Goal: Task Accomplishment & Management: Manage account settings

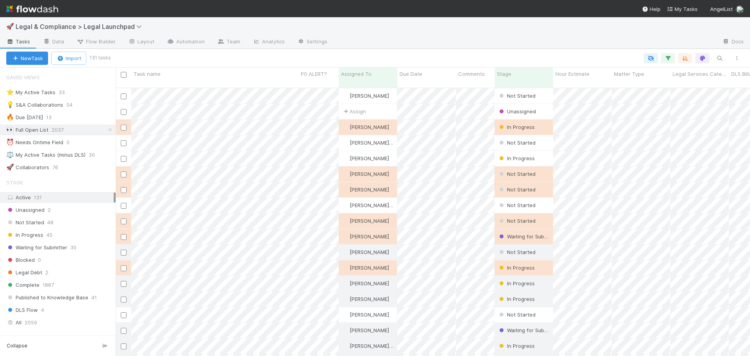
scroll to position [269, 628]
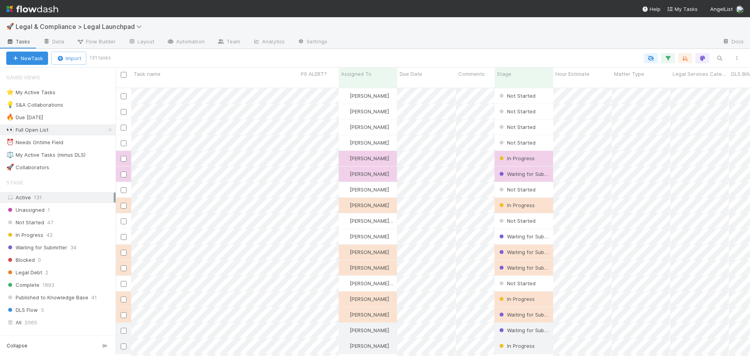
scroll to position [269, 628]
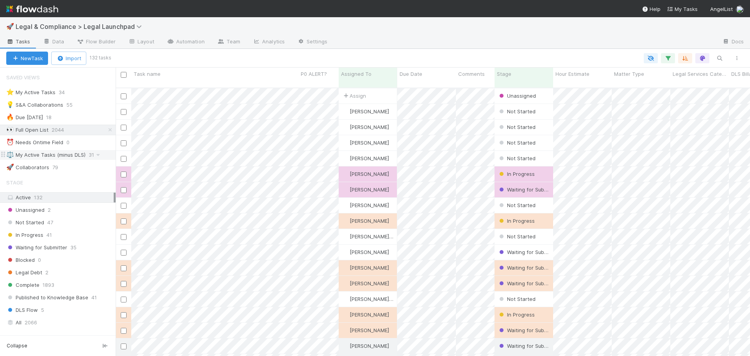
click at [71, 156] on div "⚖️ My Active Tasks (minus DLS)" at bounding box center [45, 155] width 79 height 10
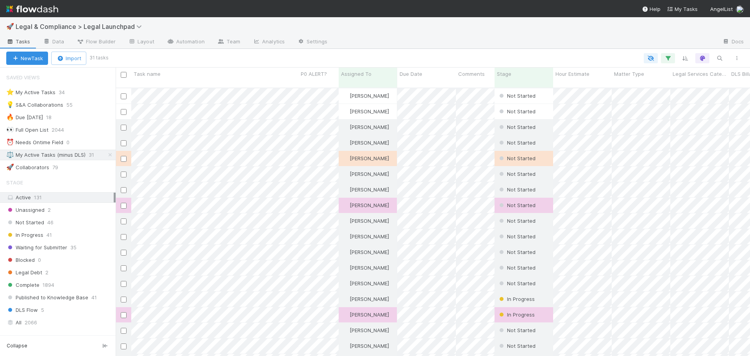
scroll to position [269, 628]
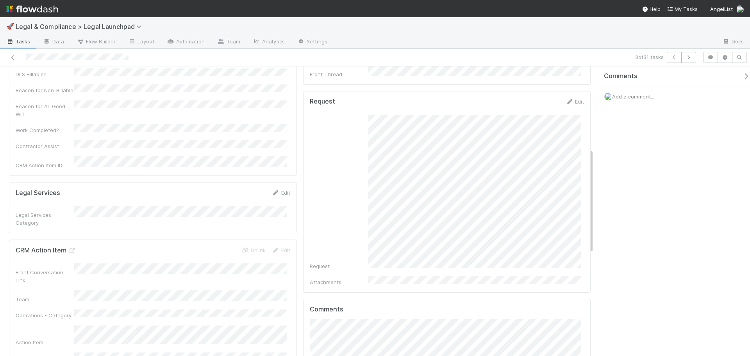
scroll to position [78, 0]
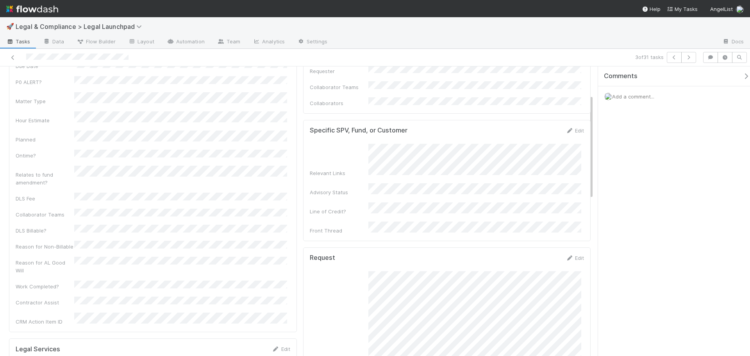
click at [621, 223] on div "Comments Add a comment..." at bounding box center [674, 210] width 152 height 289
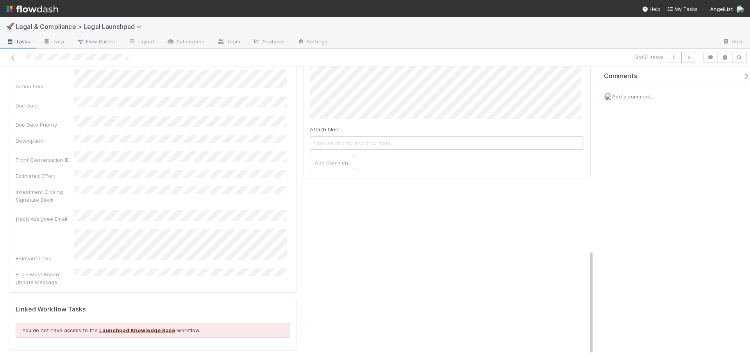
scroll to position [510, 0]
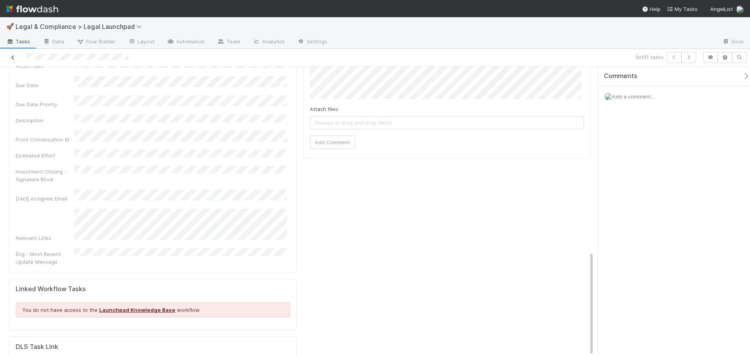
click at [15, 56] on icon at bounding box center [13, 57] width 8 height 5
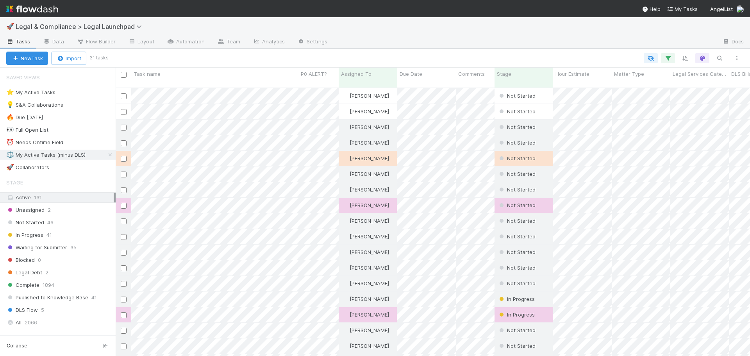
scroll to position [269, 628]
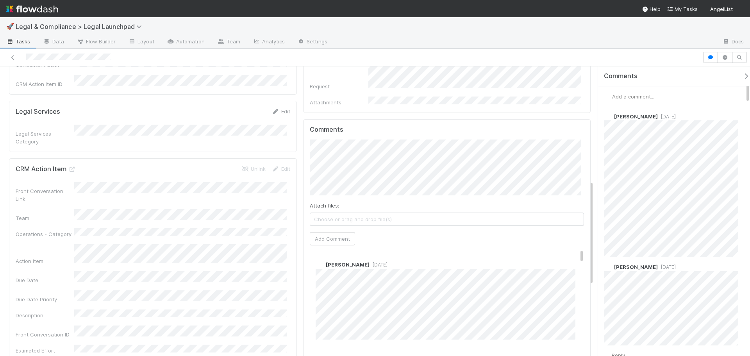
scroll to position [315, 0]
click at [285, 141] on div "Details Edit Task name Due Date P0 ALERT? Matter Type Hour Estimate Planned Ont…" at bounding box center [300, 202] width 588 height 856
click at [353, 152] on span "[PERSON_NAME]" at bounding box center [346, 153] width 39 height 6
click at [343, 232] on button "Add Comment" at bounding box center [332, 238] width 45 height 13
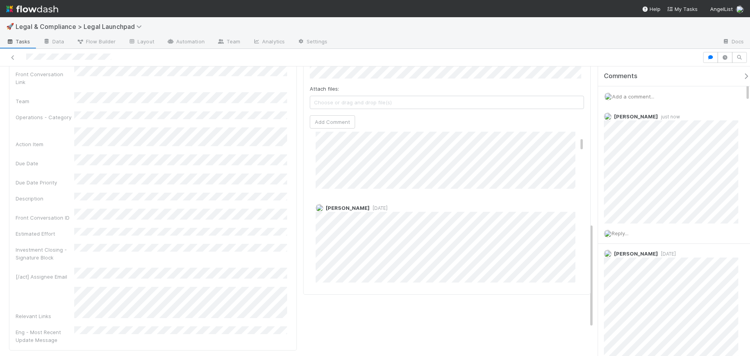
scroll to position [78, 0]
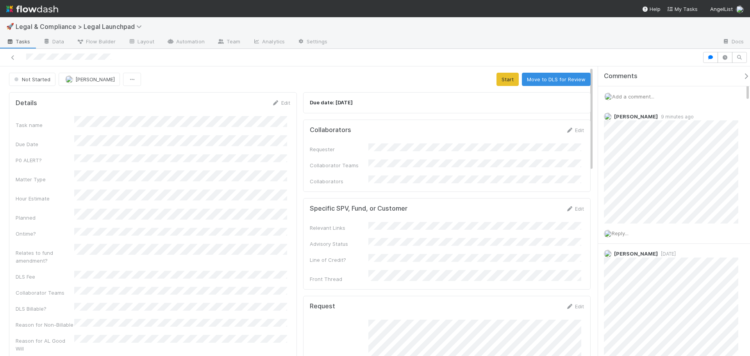
click at [175, 226] on div "Task name Due Date P0 ALERT? Matter Type Hour Estimate Planned Ontime? Relates …" at bounding box center [153, 259] width 275 height 287
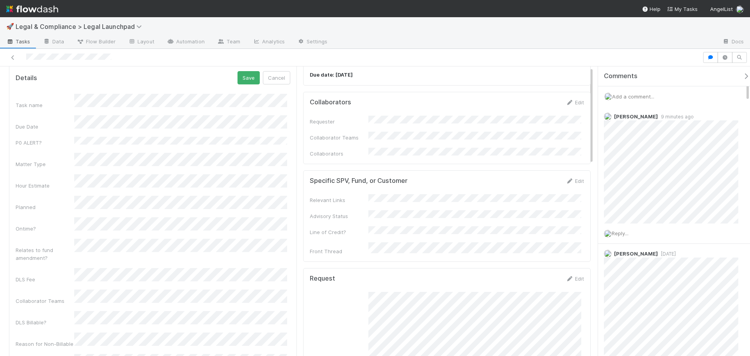
scroll to position [39, 0]
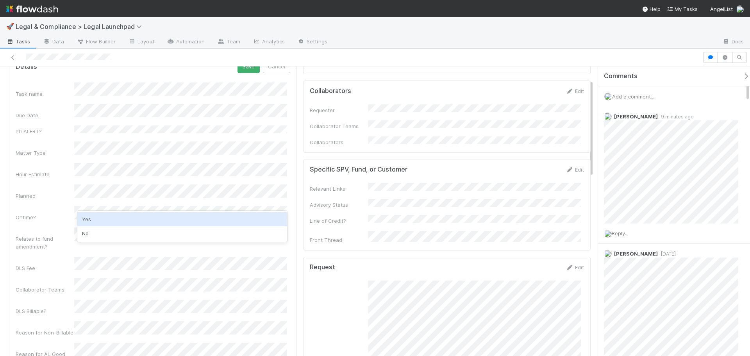
click at [115, 214] on div "Yes" at bounding box center [182, 219] width 210 height 14
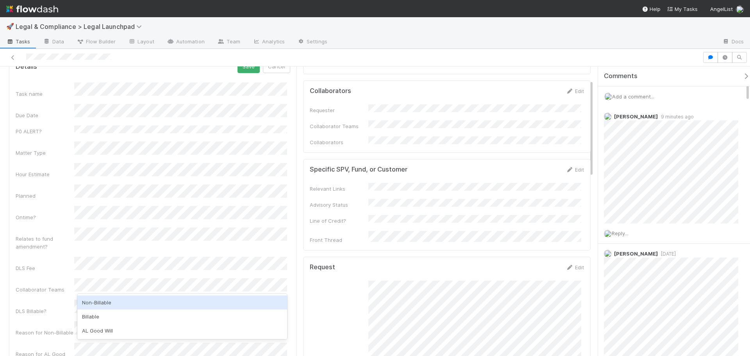
click at [104, 296] on div "Non-Billable" at bounding box center [182, 302] width 210 height 14
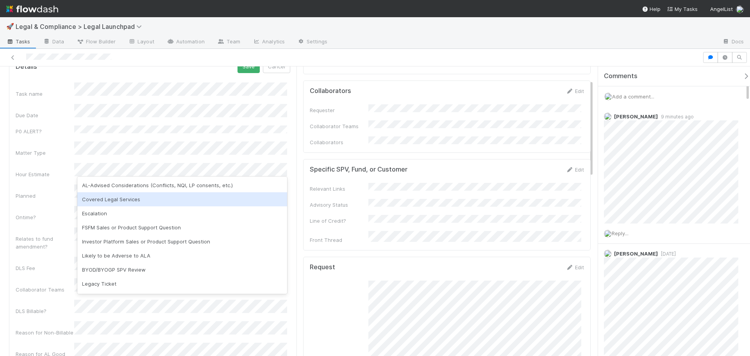
click at [119, 201] on div "Covered Legal Services" at bounding box center [182, 199] width 210 height 14
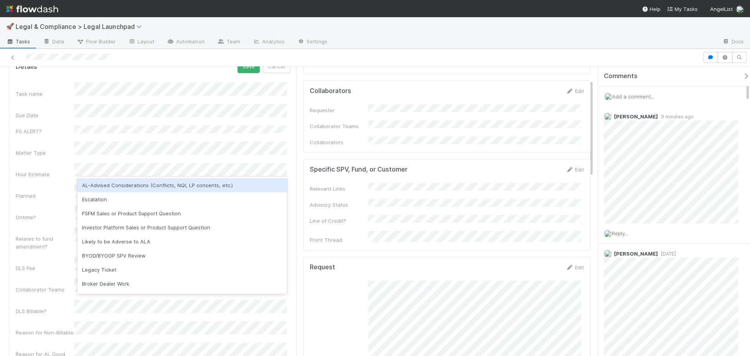
click at [157, 190] on div "AL-Advised Considerations (Conflicts, NQI, LP consents, etc.)" at bounding box center [182, 185] width 210 height 14
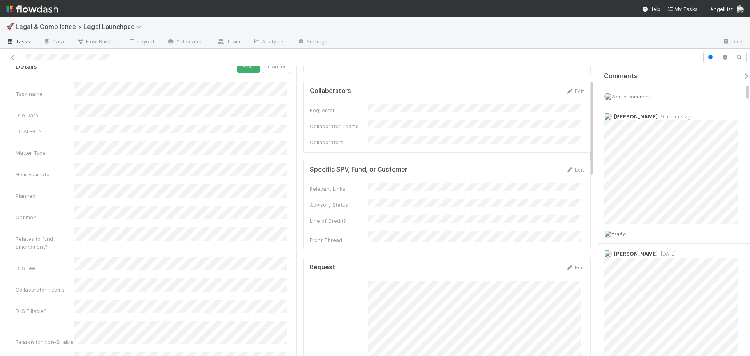
click at [57, 213] on div "Ontime?" at bounding box center [45, 217] width 59 height 8
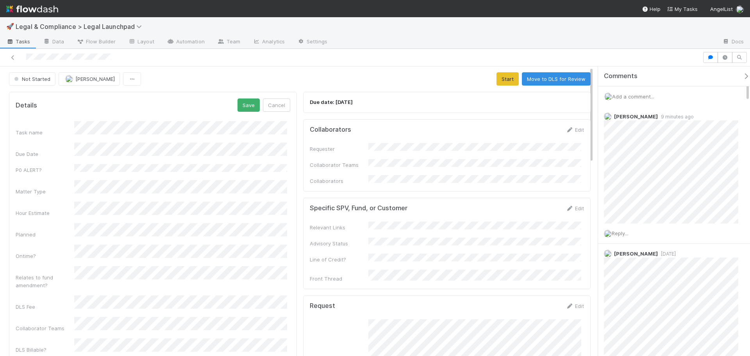
scroll to position [0, 0]
click at [241, 103] on button "Save" at bounding box center [248, 105] width 22 height 13
click at [510, 81] on button "Start" at bounding box center [507, 79] width 22 height 13
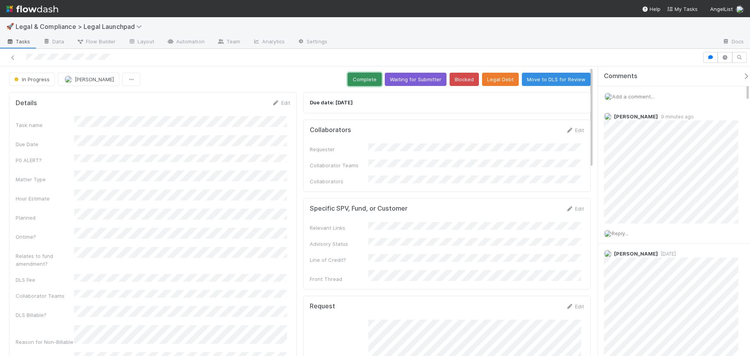
click at [370, 77] on button "Complete" at bounding box center [365, 79] width 34 height 13
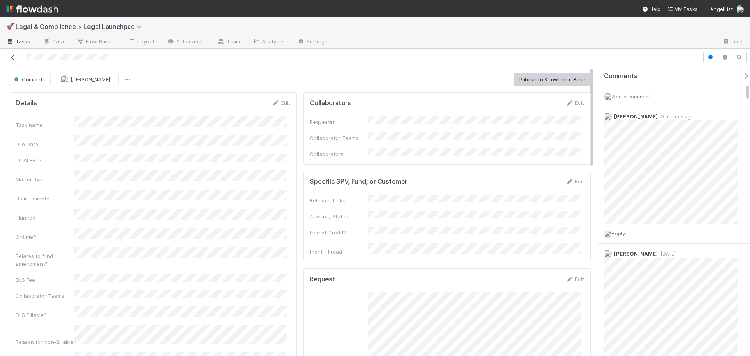
click at [9, 58] on icon at bounding box center [13, 57] width 8 height 5
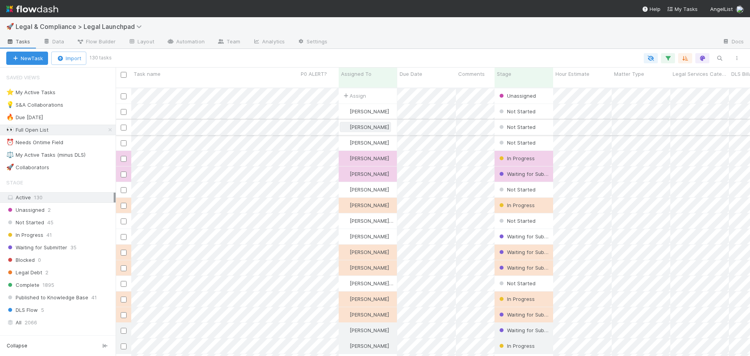
scroll to position [269, 628]
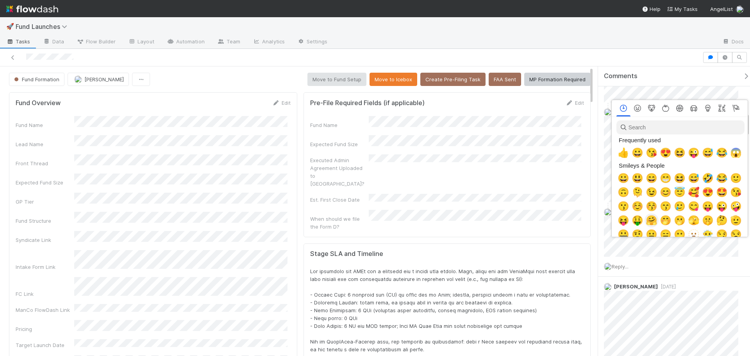
scroll to position [0, 3]
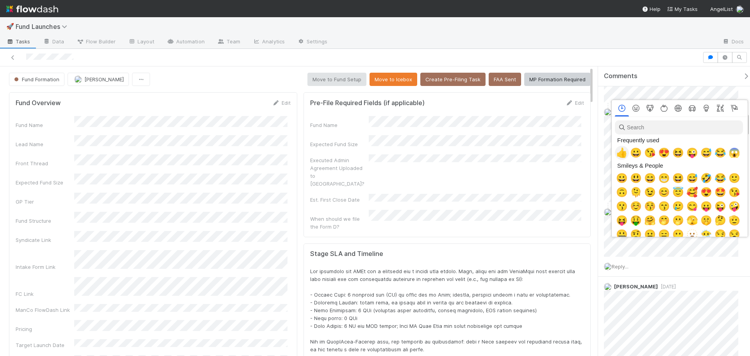
click at [621, 158] on span "👍" at bounding box center [622, 152] width 12 height 11
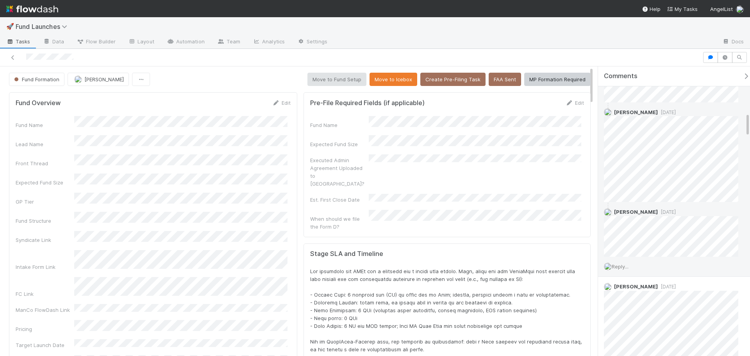
click at [639, 270] on div "Reply..." at bounding box center [674, 267] width 152 height 20
click at [635, 267] on div "Reply..." at bounding box center [674, 267] width 152 height 20
click at [618, 266] on span "Reply..." at bounding box center [620, 266] width 17 height 6
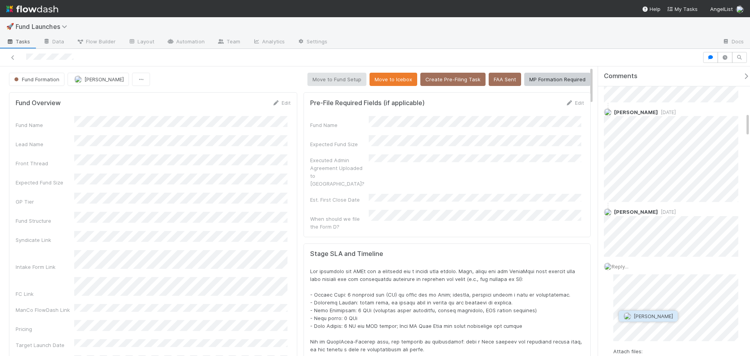
click at [659, 322] on div "[PERSON_NAME]" at bounding box center [648, 316] width 60 height 12
click at [656, 318] on span "[PERSON_NAME]" at bounding box center [652, 316] width 39 height 6
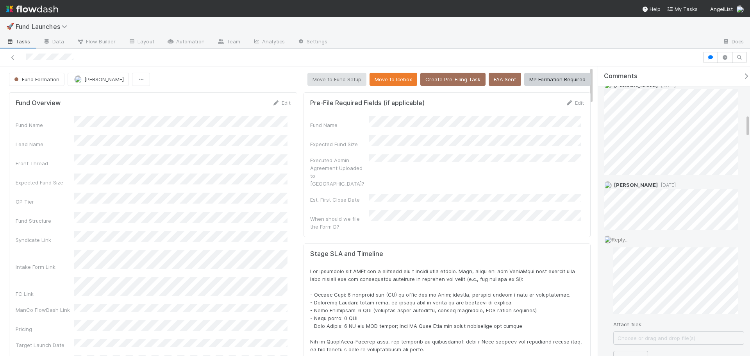
scroll to position [586, 0]
click at [634, 341] on button "Add Reply" at bounding box center [630, 345] width 35 height 13
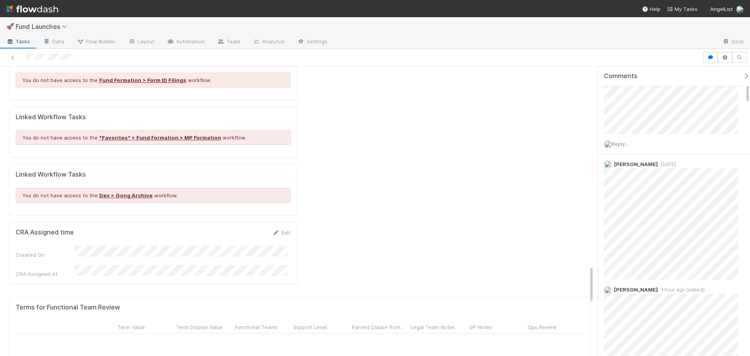
scroll to position [613, 262]
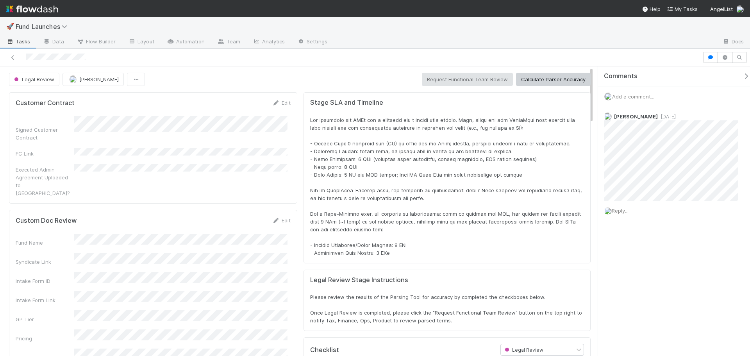
scroll to position [153, 557]
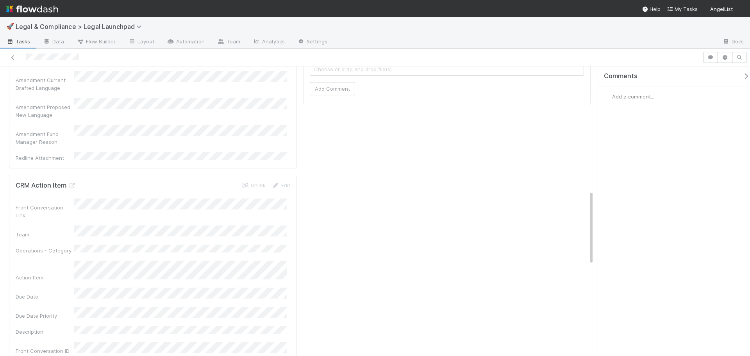
scroll to position [742, 0]
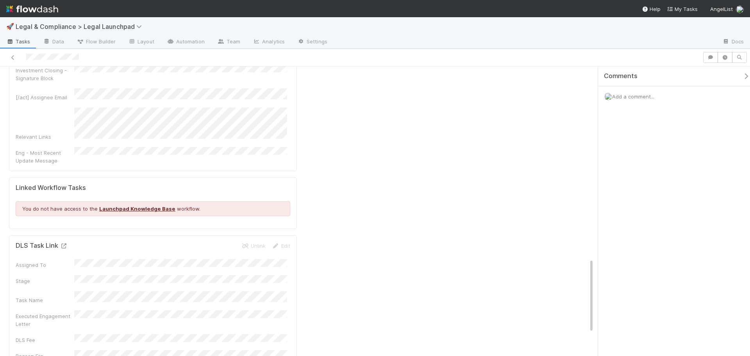
click at [63, 243] on icon at bounding box center [64, 245] width 8 height 5
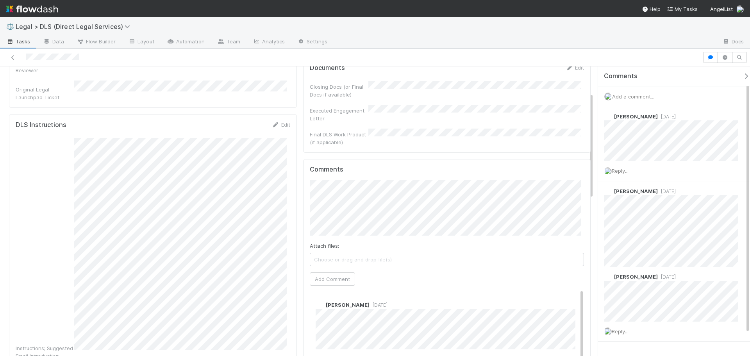
scroll to position [195, 0]
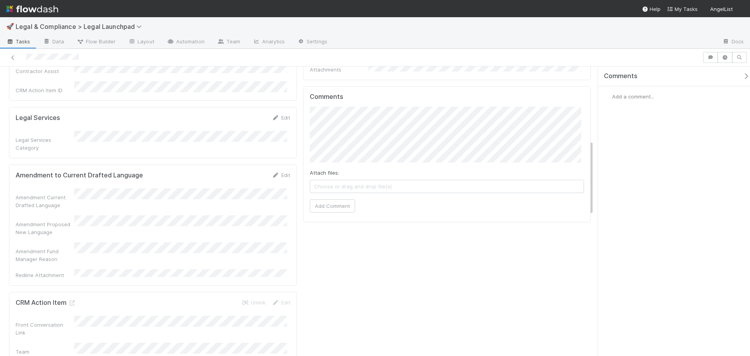
scroll to position [195, 0]
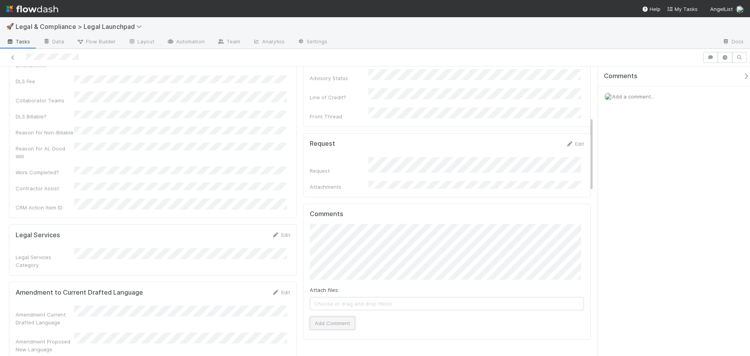
click at [332, 316] on button "Add Comment" at bounding box center [332, 322] width 45 height 13
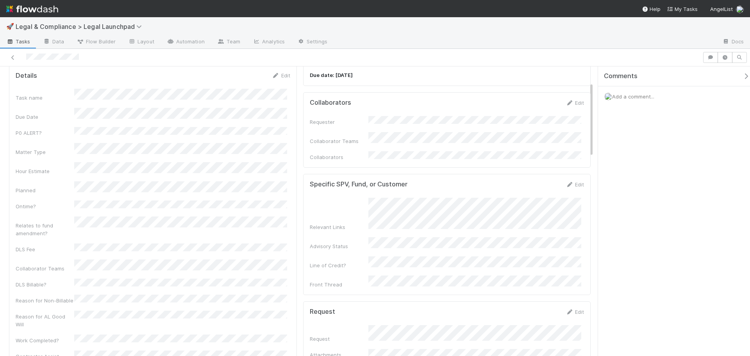
scroll to position [0, 0]
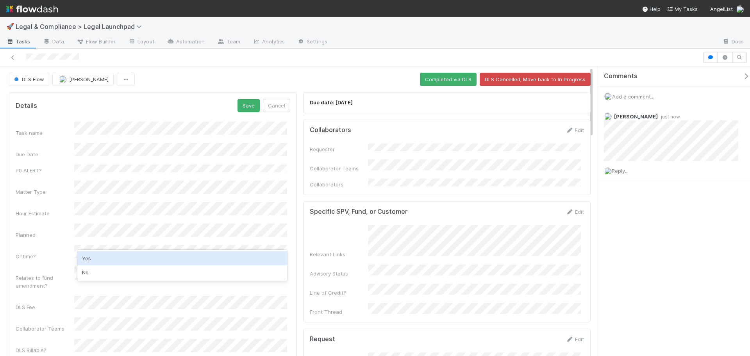
click at [137, 255] on div "Yes" at bounding box center [182, 258] width 210 height 14
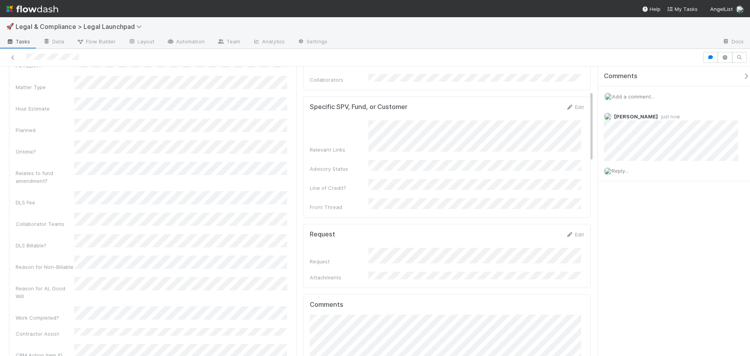
scroll to position [117, 0]
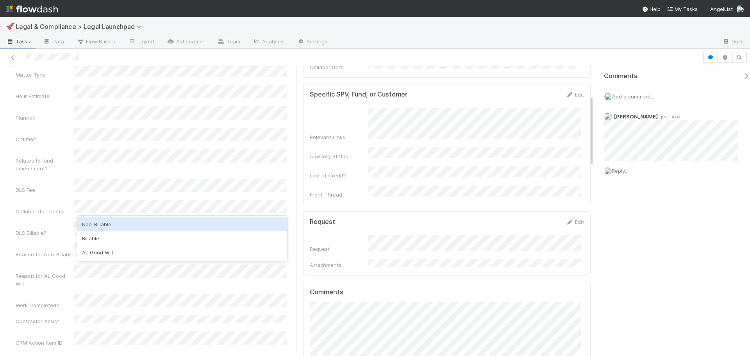
click at [123, 219] on div "Non-Billable" at bounding box center [182, 224] width 210 height 14
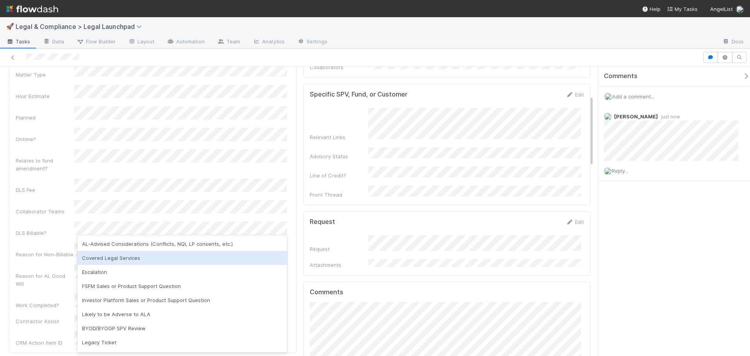
click at [128, 258] on div "Covered Legal Services" at bounding box center [182, 258] width 210 height 14
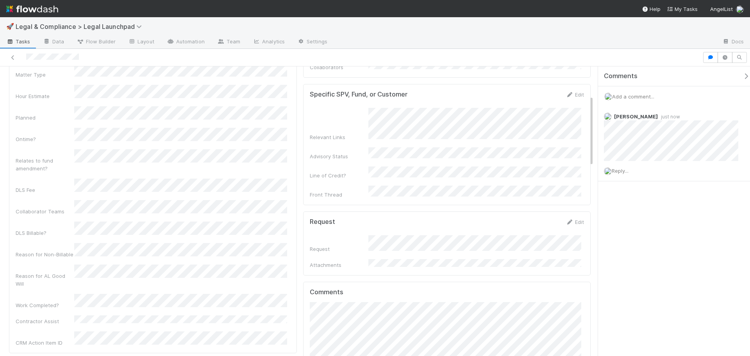
click at [62, 243] on div "Reason for Non-Billable" at bounding box center [153, 250] width 275 height 15
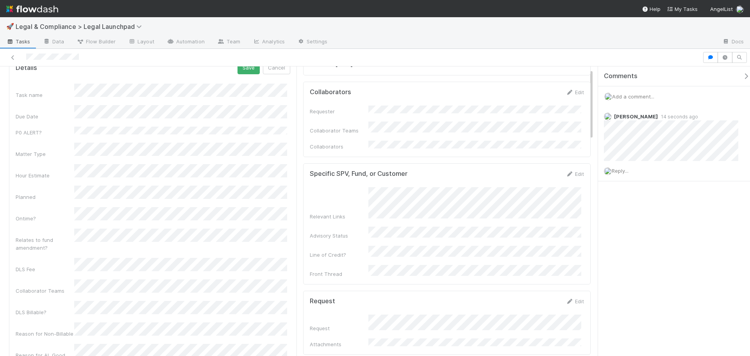
scroll to position [0, 0]
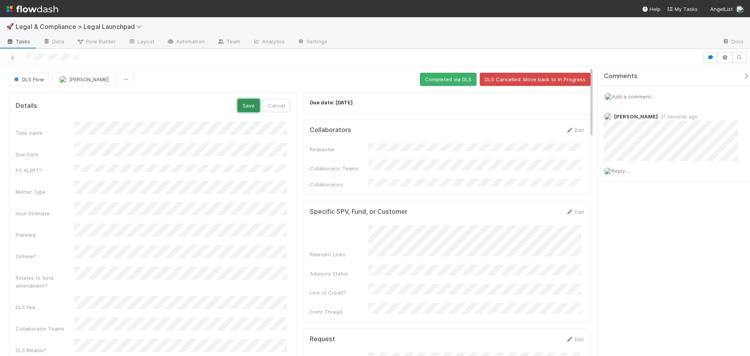
click at [241, 105] on button "Save" at bounding box center [248, 105] width 22 height 13
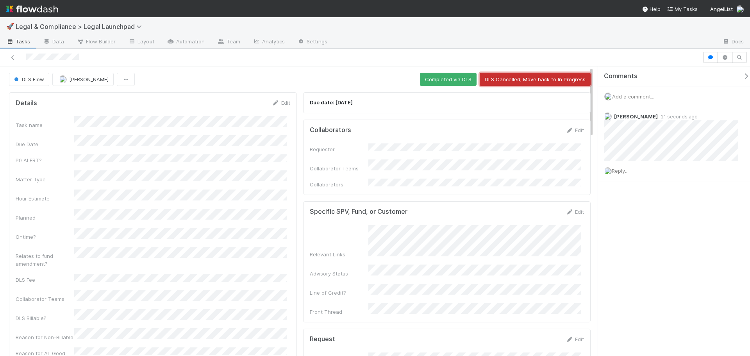
click at [543, 80] on button "DLS Cancelled; Move back to In Progress" at bounding box center [535, 79] width 111 height 13
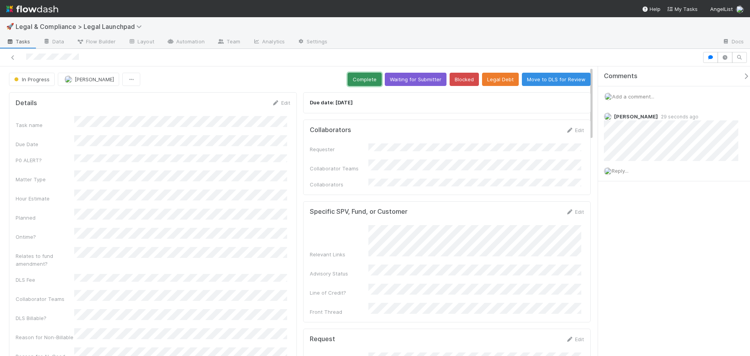
click at [348, 81] on button "Complete" at bounding box center [365, 79] width 34 height 13
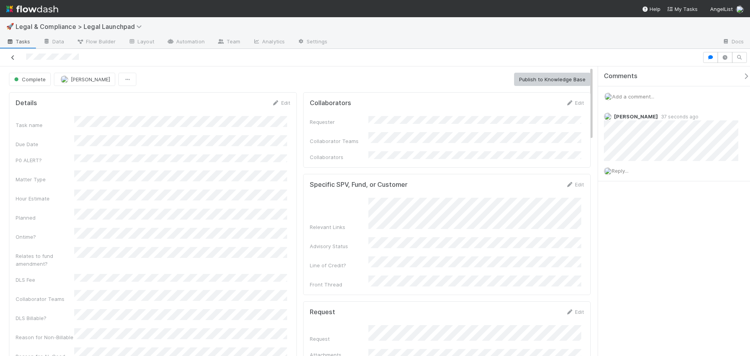
click at [14, 59] on icon at bounding box center [13, 57] width 8 height 5
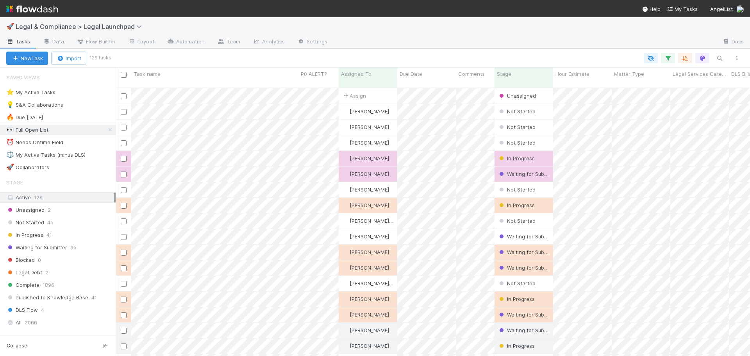
scroll to position [269, 628]
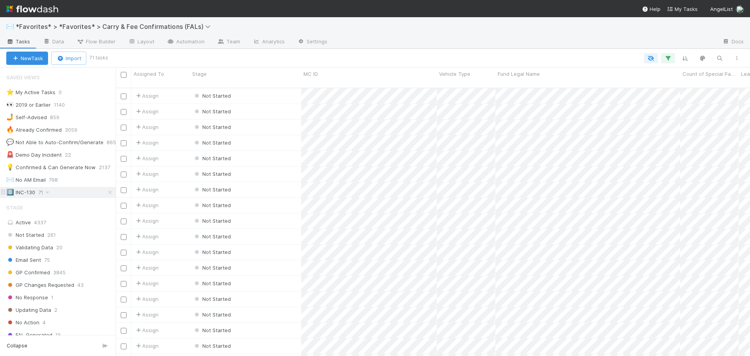
scroll to position [269, 628]
click at [75, 193] on div "0️⃣ INC-130 71" at bounding box center [60, 192] width 109 height 10
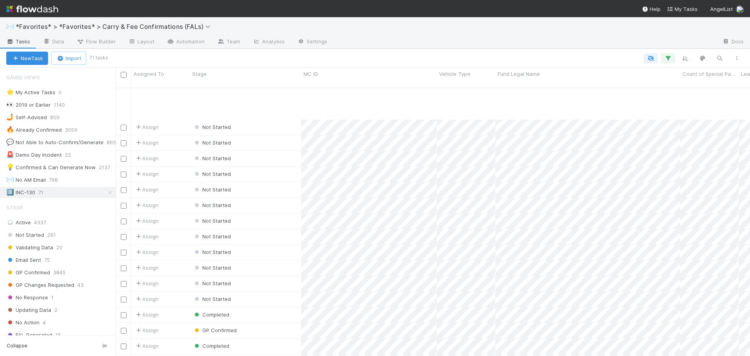
scroll to position [841, 0]
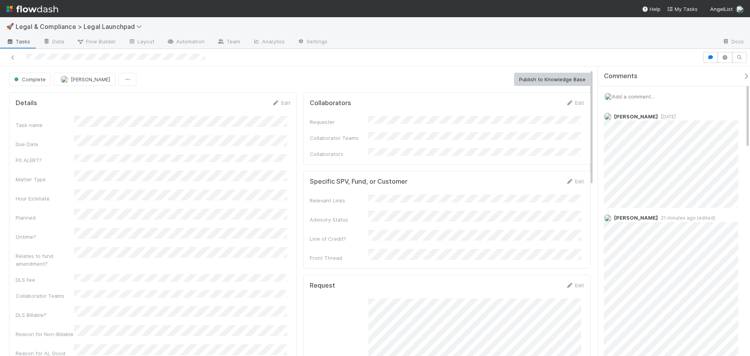
scroll to position [391, 0]
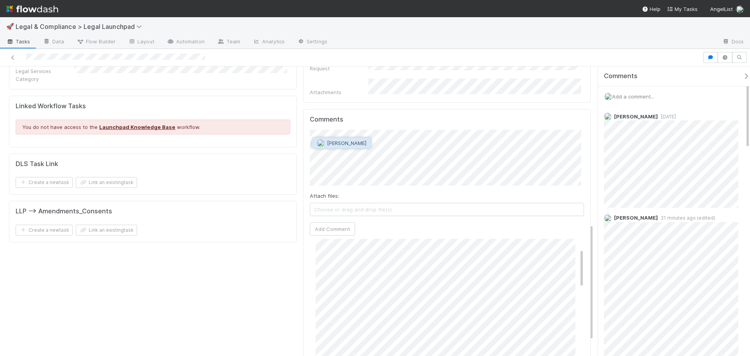
click at [347, 145] on span "[PERSON_NAME]" at bounding box center [346, 143] width 39 height 6
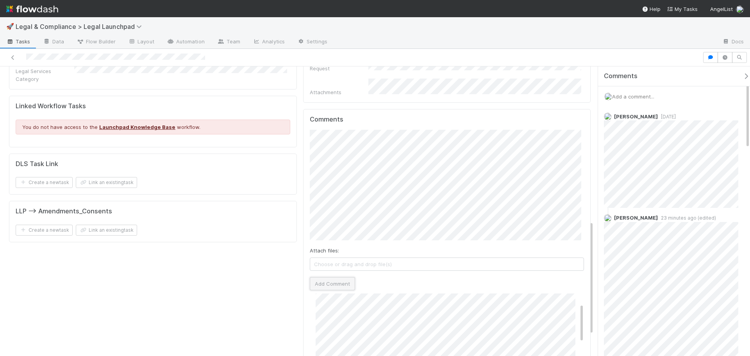
click at [326, 277] on button "Add Comment" at bounding box center [332, 283] width 45 height 13
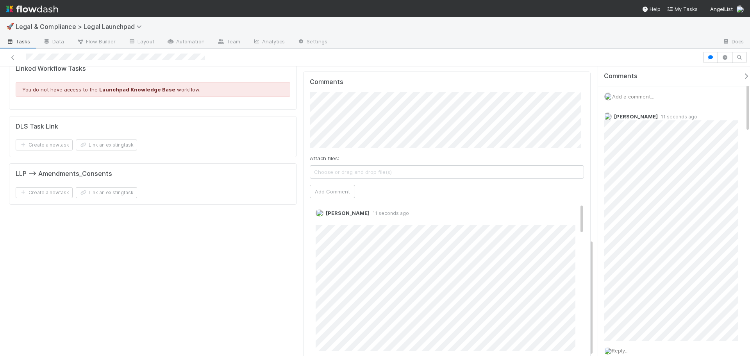
scroll to position [2, 0]
click at [323, 220] on link "Edit" at bounding box center [326, 223] width 9 height 6
